Goal: Transaction & Acquisition: Purchase product/service

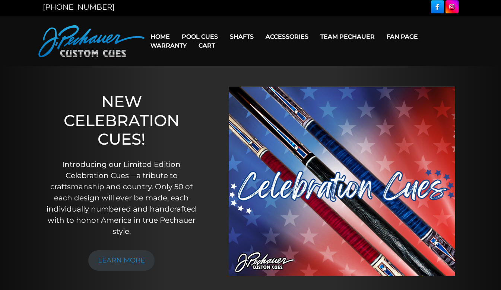
scroll to position [1, 0]
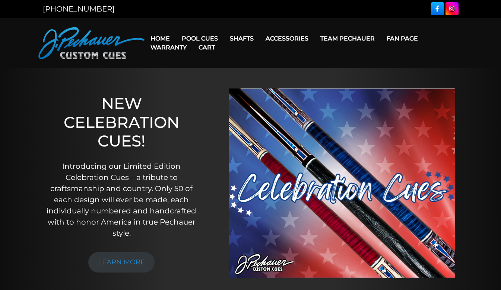
click at [293, 36] on link "Accessories" at bounding box center [287, 38] width 55 height 19
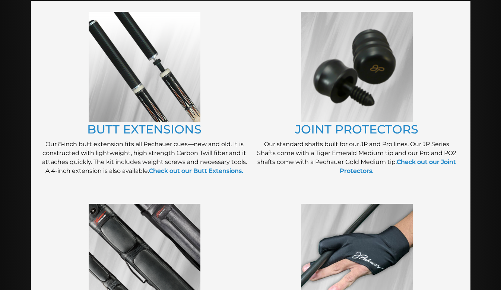
scroll to position [105, 0]
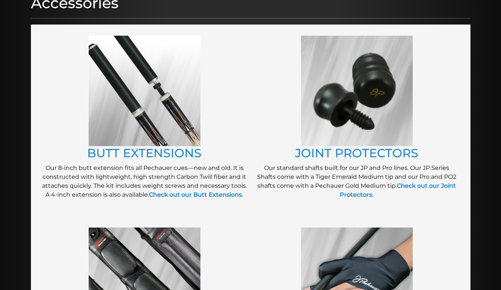
click at [113, 156] on link "BUTT EXTENSIONS" at bounding box center [144, 153] width 114 height 15
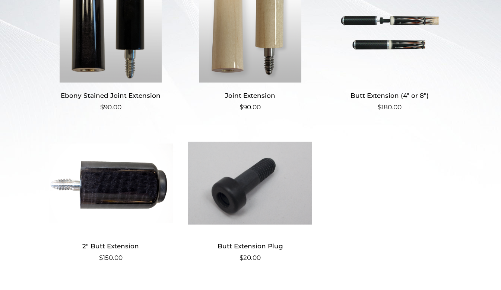
scroll to position [249, 0]
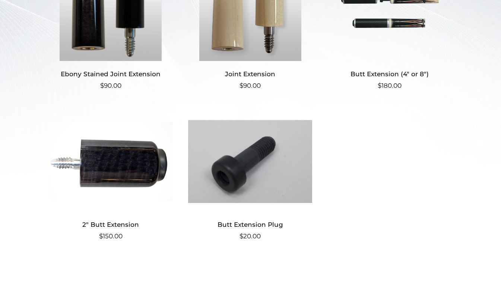
click at [255, 161] on img at bounding box center [250, 161] width 124 height 101
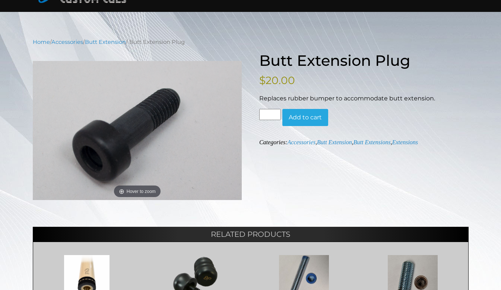
scroll to position [57, 0]
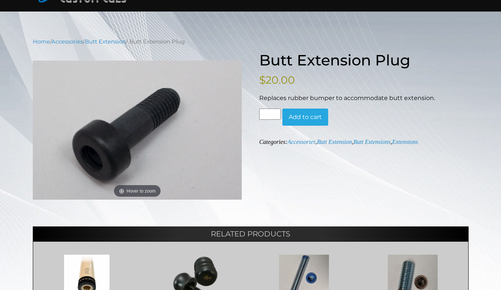
click at [273, 117] on input "*" at bounding box center [270, 114] width 22 height 11
type input "*"
click at [313, 118] on button "Add to cart" at bounding box center [305, 117] width 46 height 17
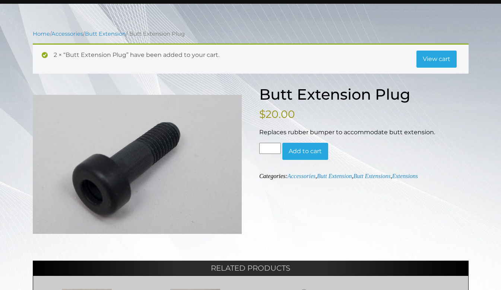
scroll to position [66, 0]
